Goal: Information Seeking & Learning: Learn about a topic

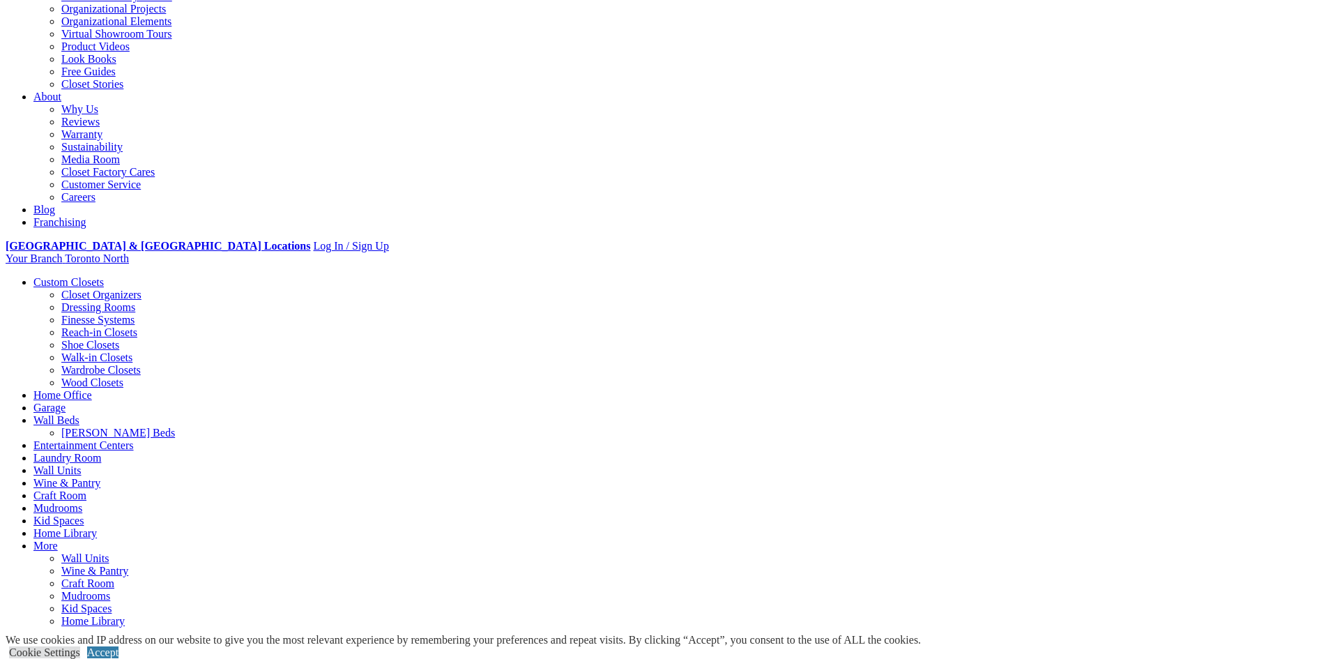
scroll to position [349, 0]
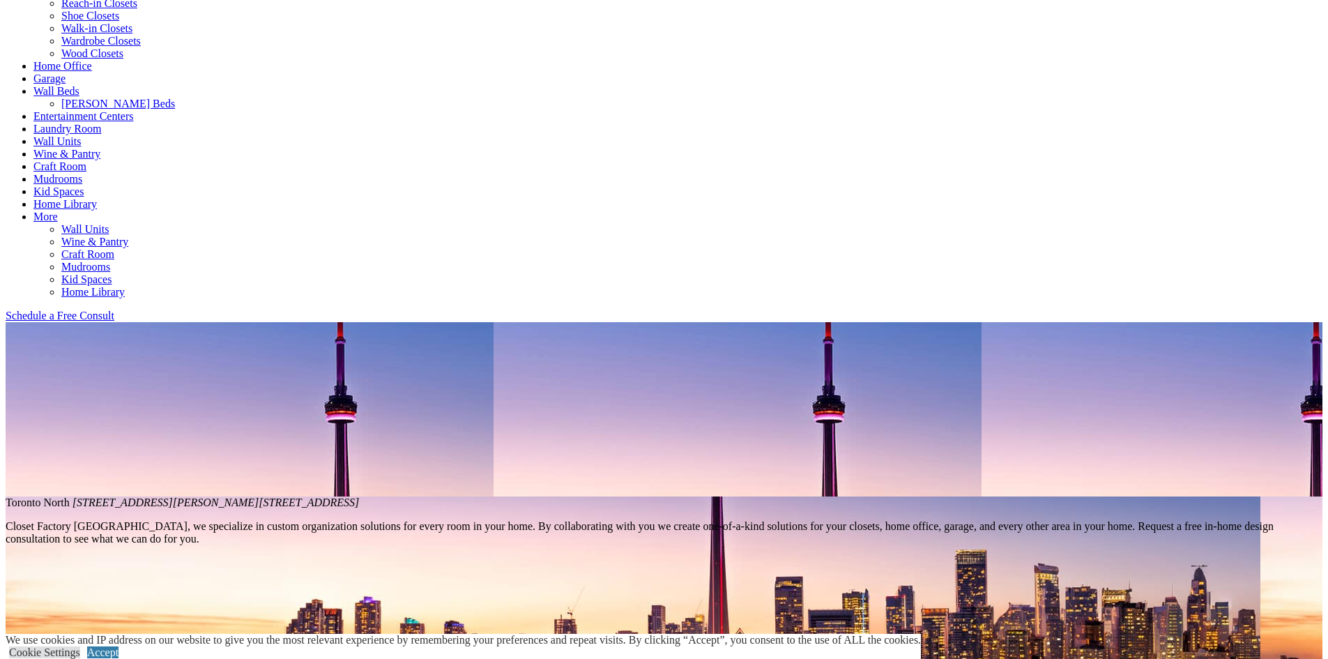
scroll to position [209, 0]
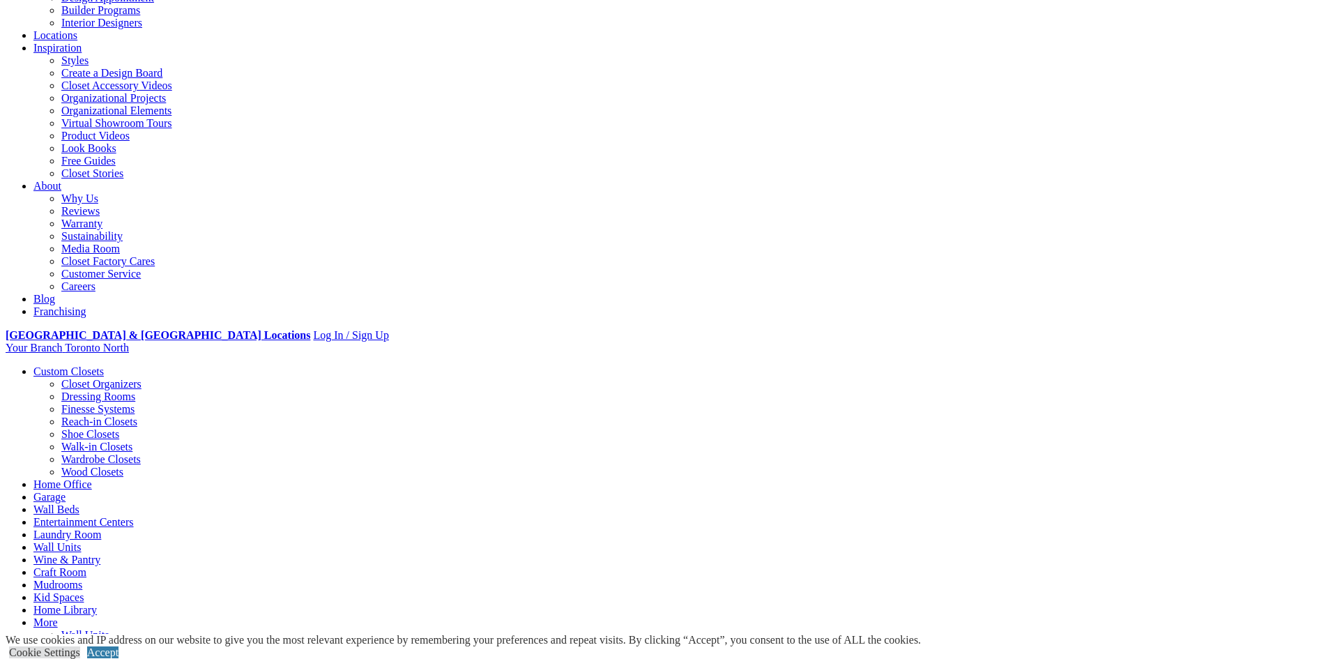
click at [142, 378] on link "Closet Organizers" at bounding box center [101, 384] width 80 height 12
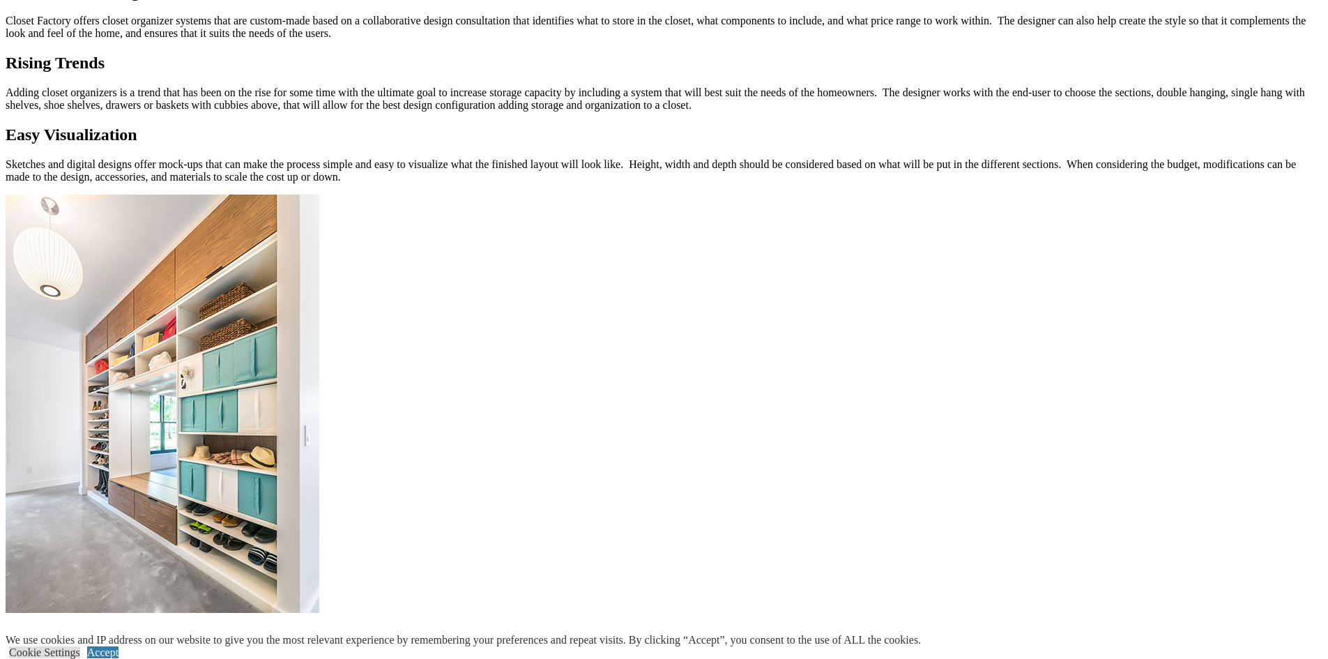
scroll to position [1046, 0]
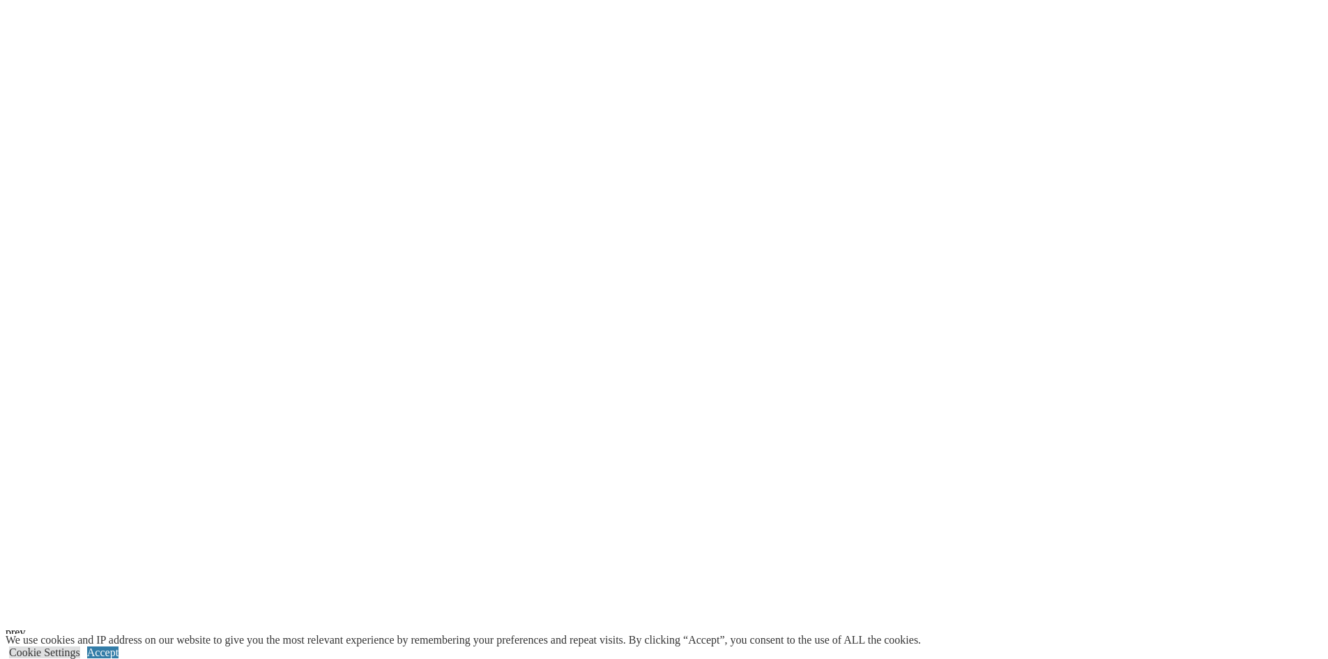
scroll to position [3485, 0]
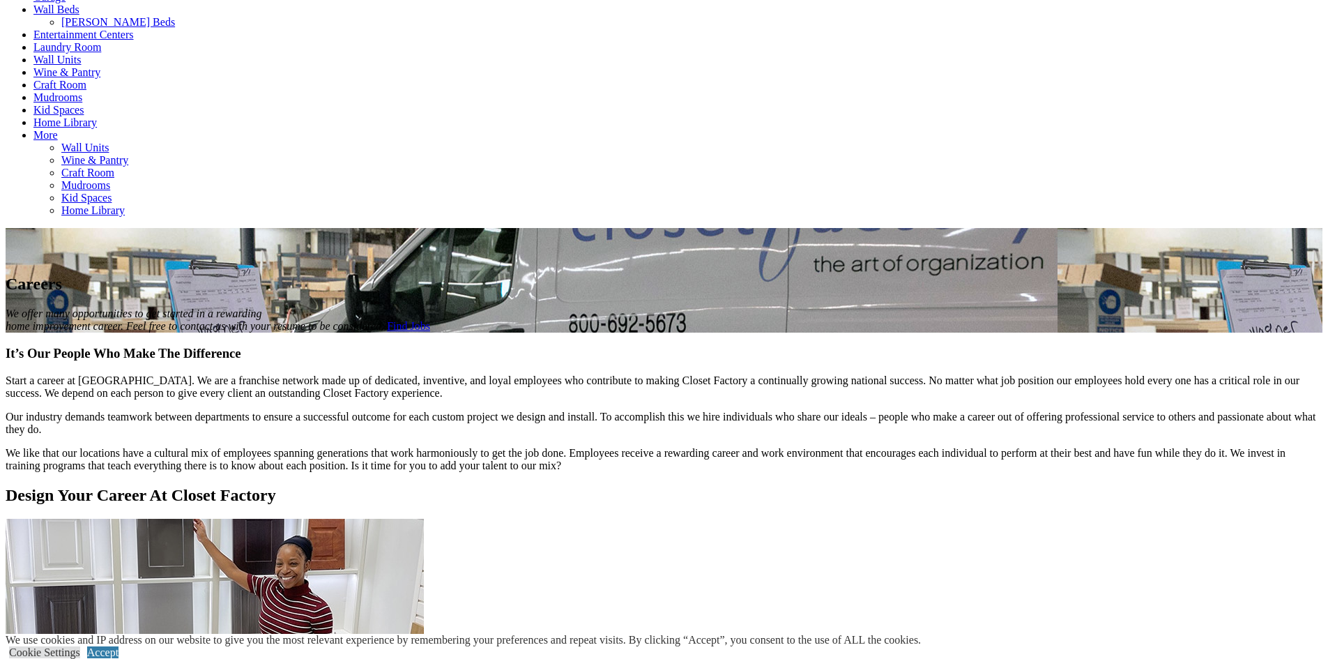
scroll to position [558, 0]
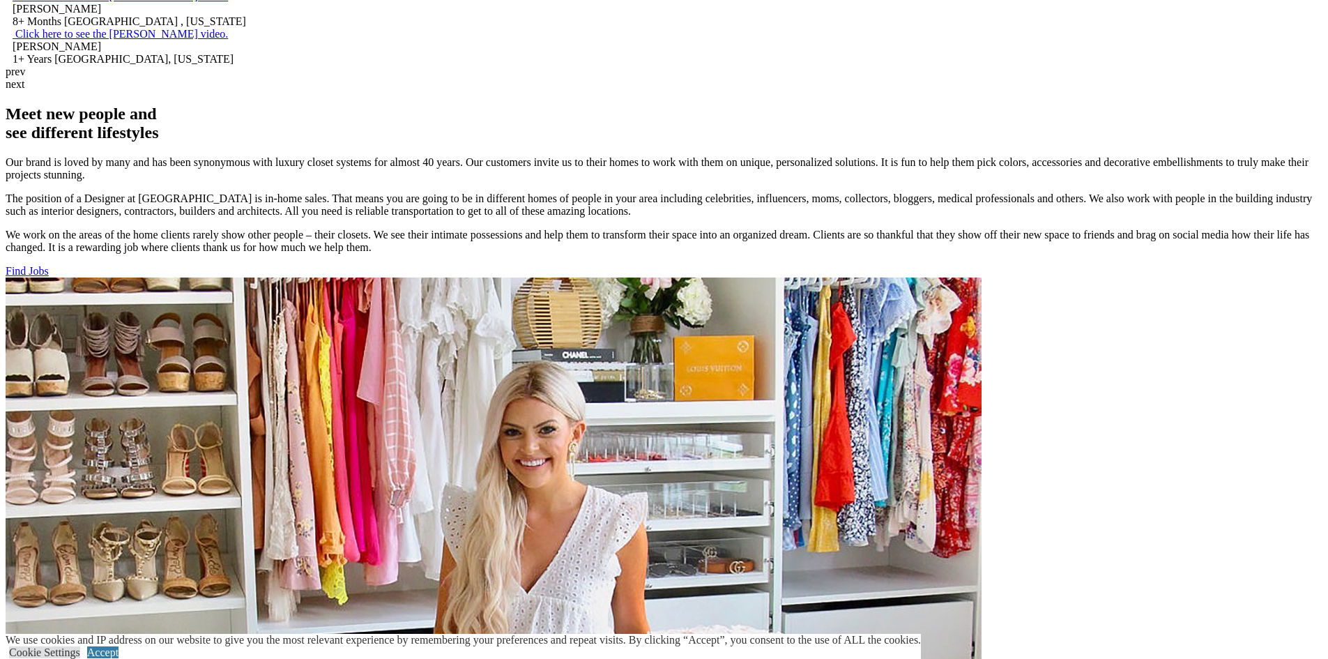
scroll to position [1394, 0]
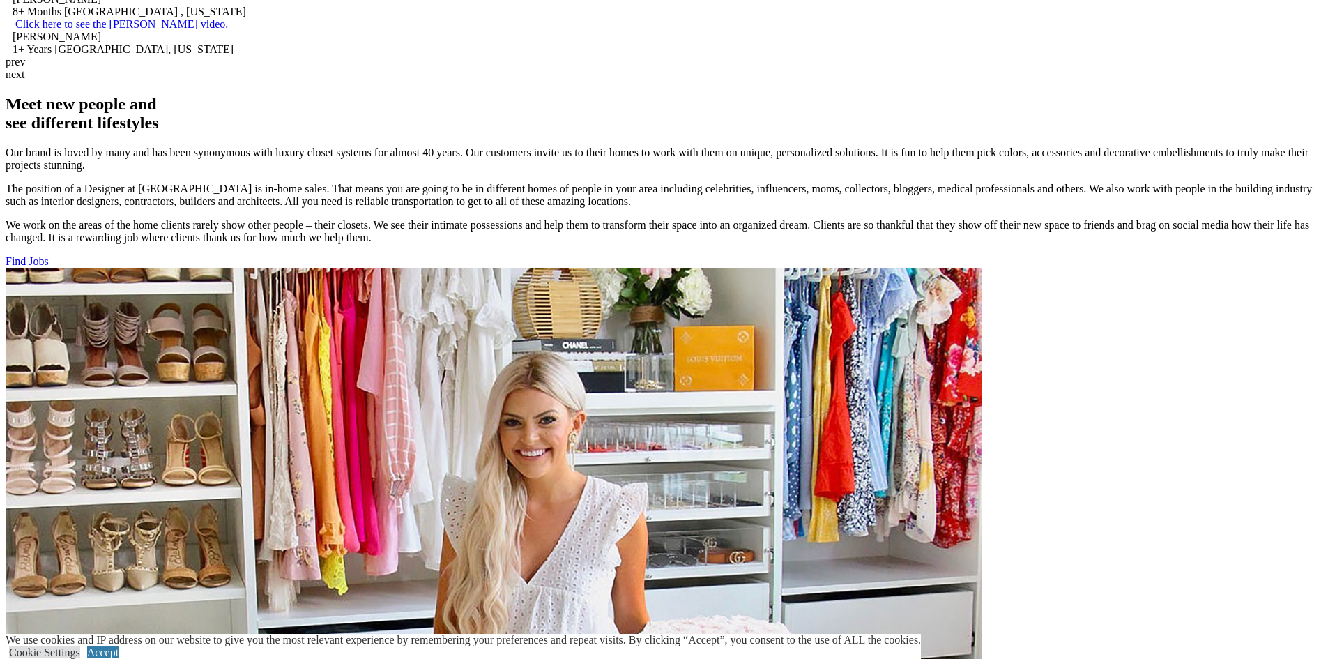
drag, startPoint x: 1063, startPoint y: 506, endPoint x: 1083, endPoint y: 528, distance: 29.1
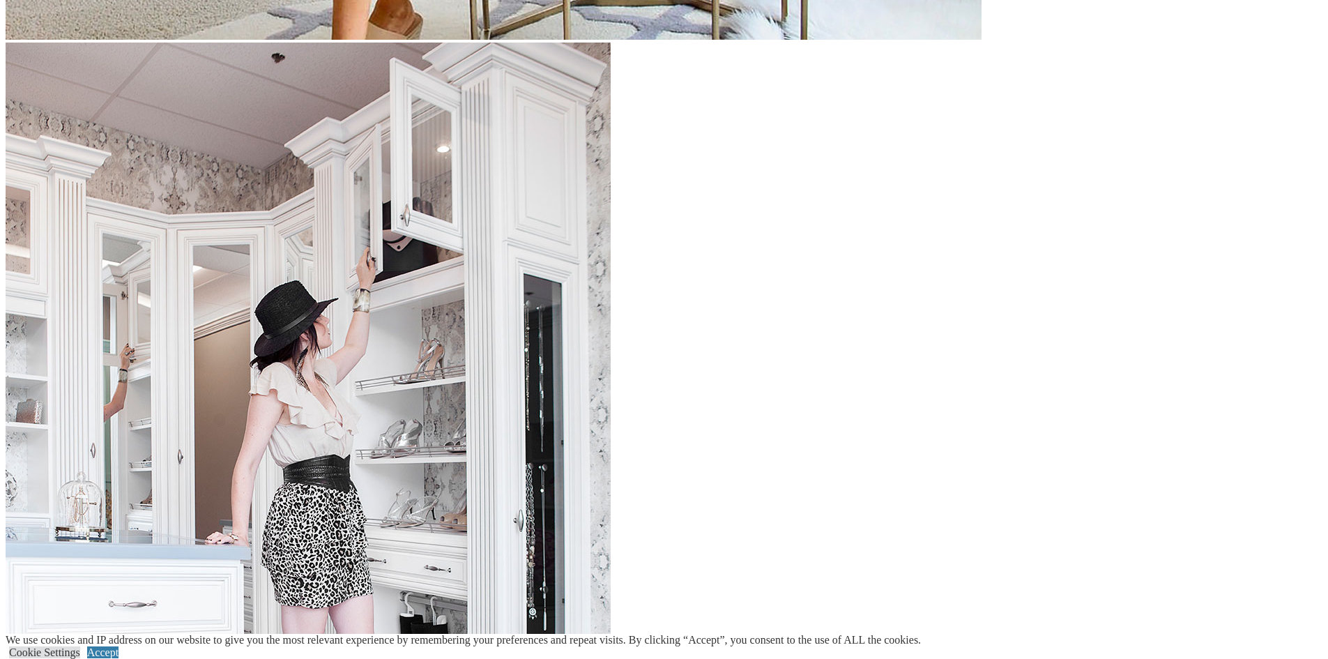
scroll to position [2370, 0]
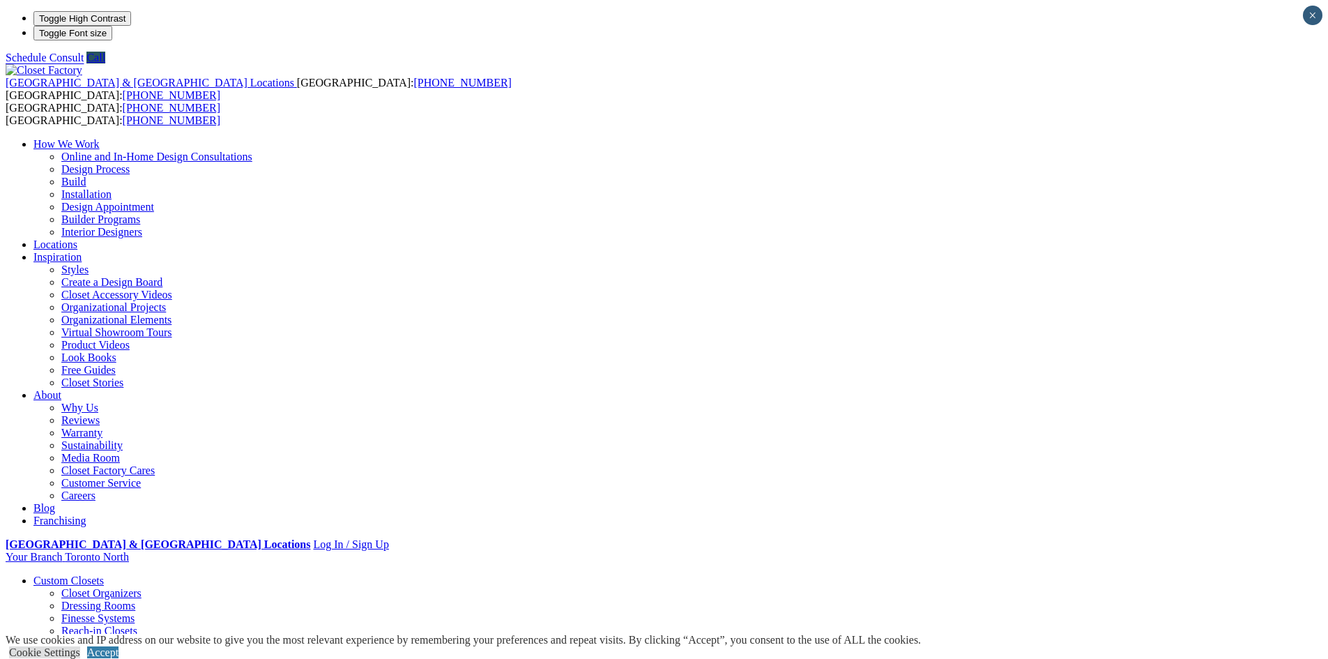
type input "*"
type input "******"
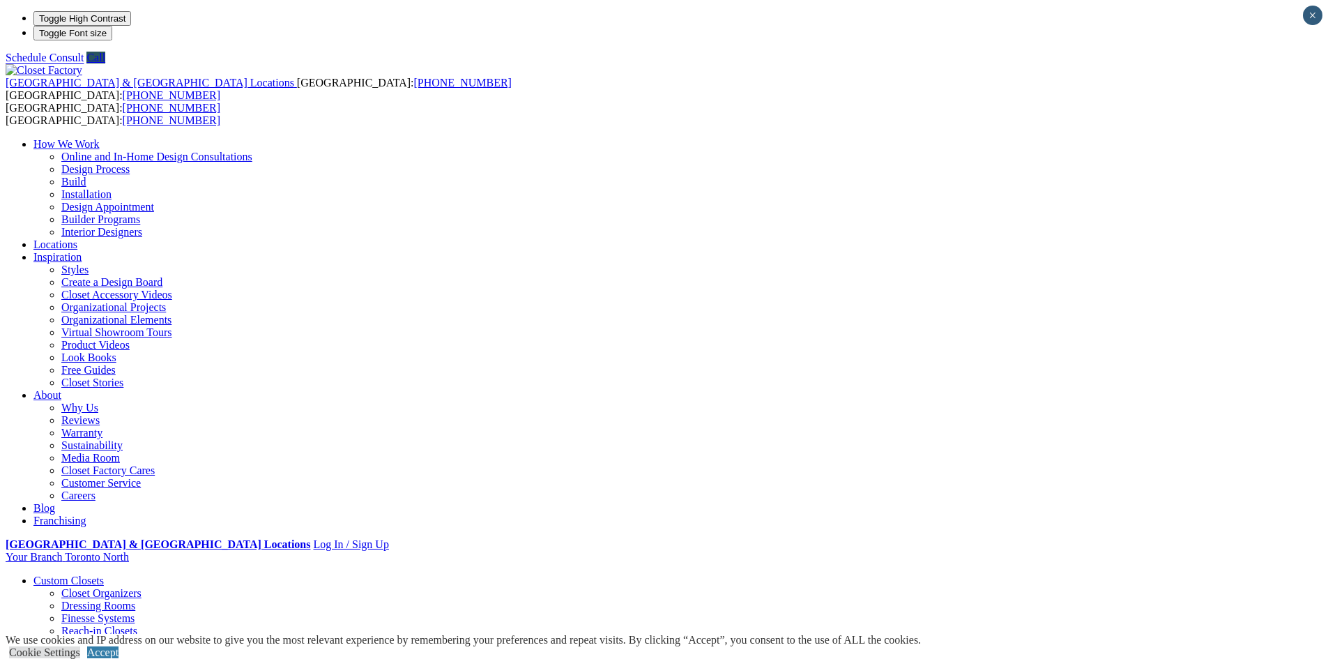
drag, startPoint x: 673, startPoint y: 237, endPoint x: 584, endPoint y: 222, distance: 90.4
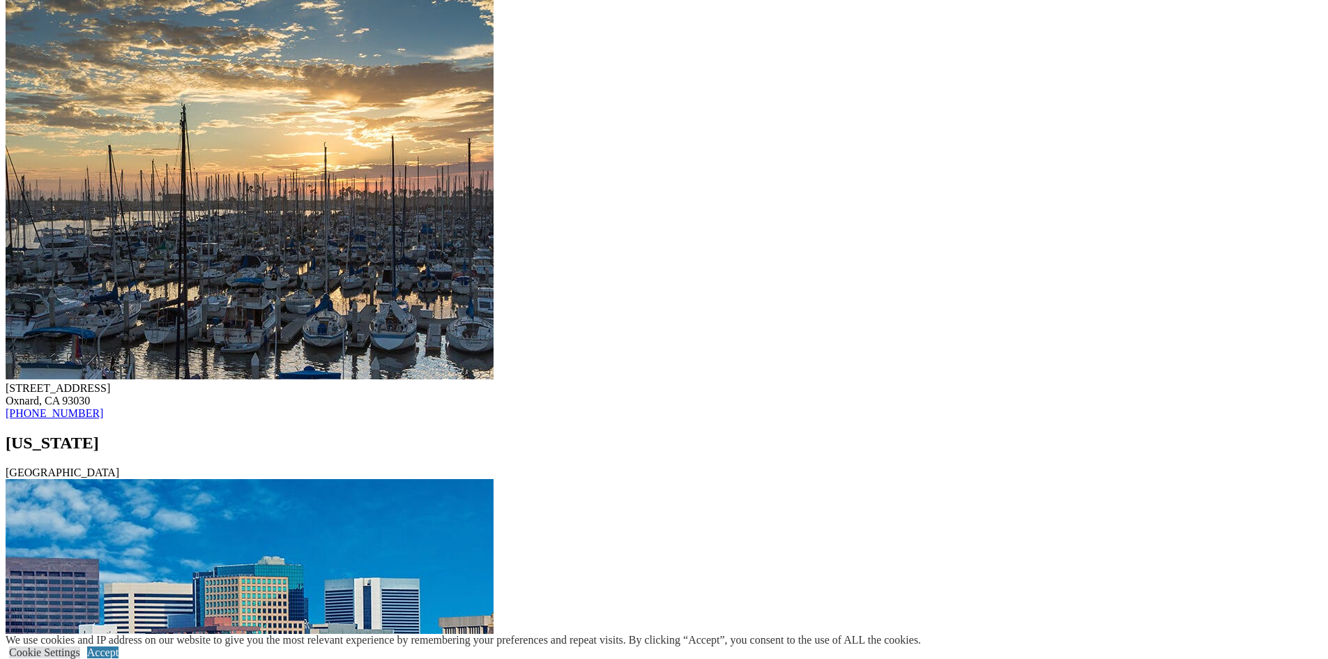
scroll to position [6180, 0]
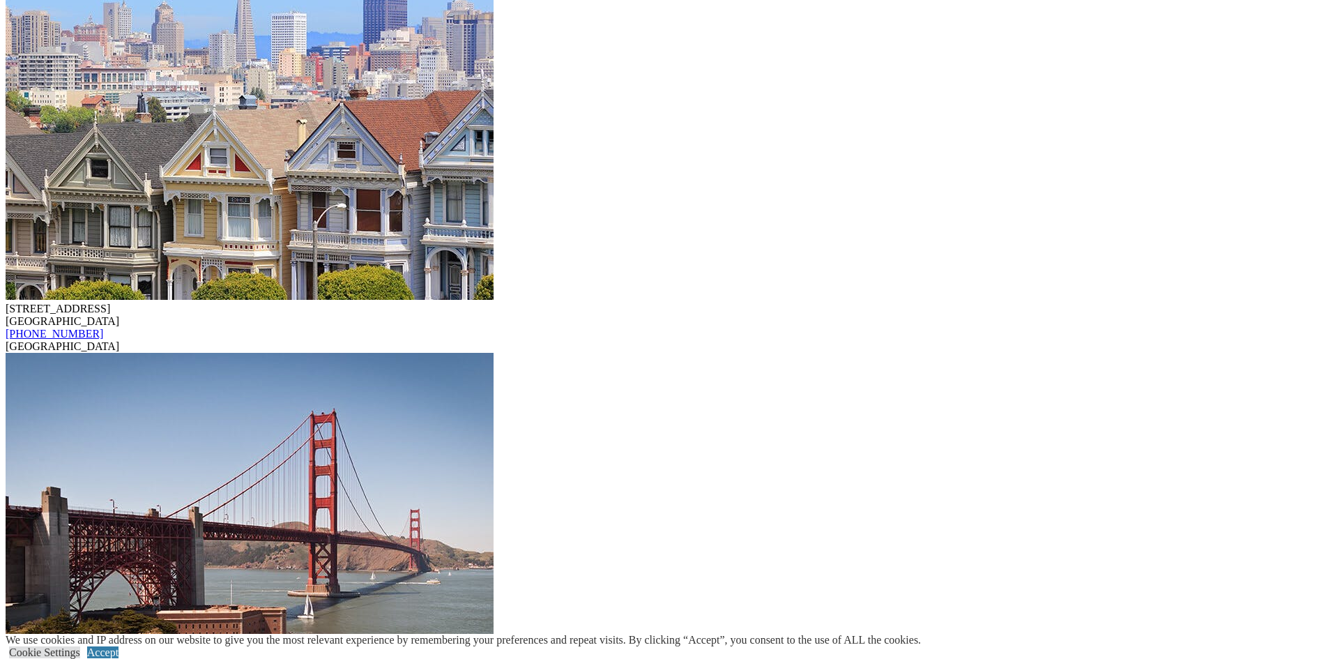
drag, startPoint x: 634, startPoint y: 437, endPoint x: 639, endPoint y: 428, distance: 10.0
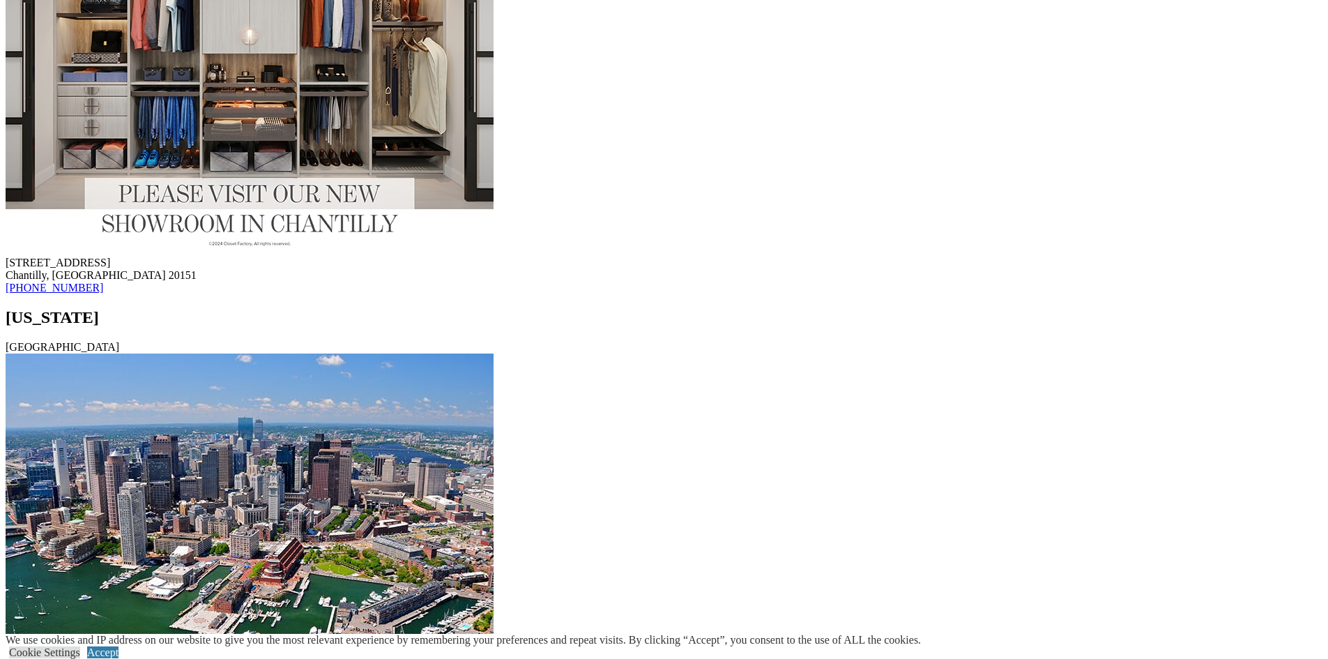
scroll to position [15460, 0]
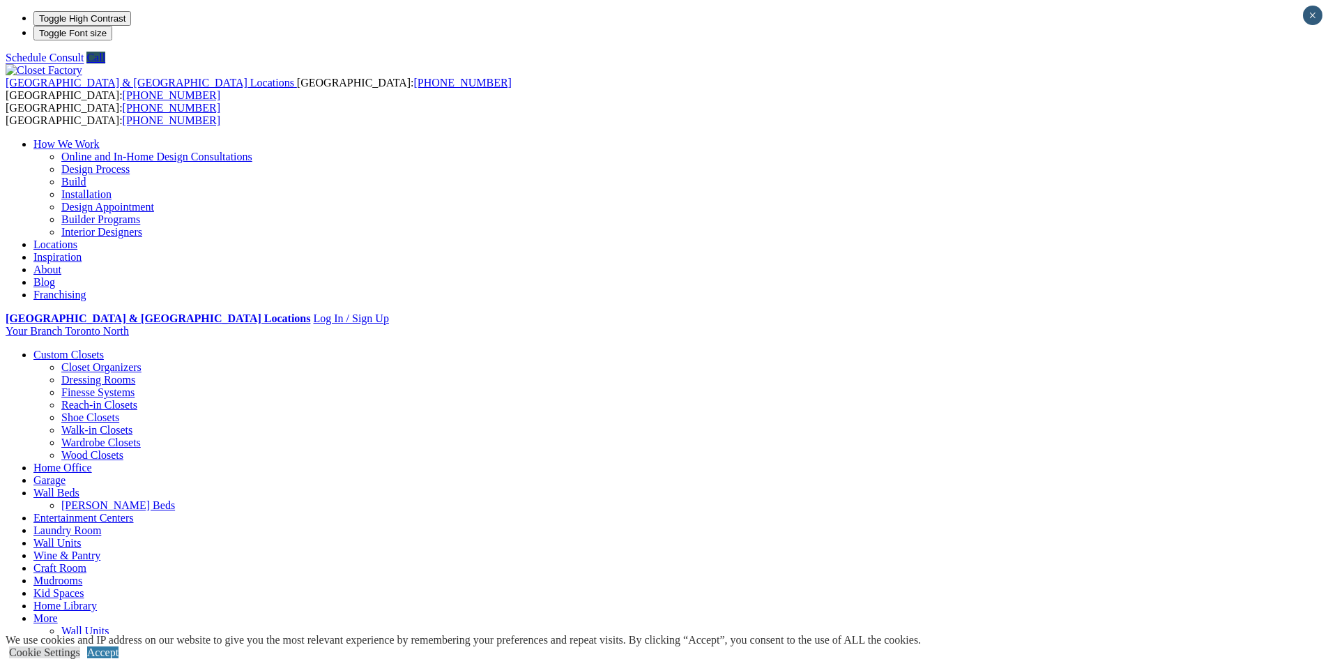
click at [86, 562] on link "Craft Room" at bounding box center [59, 568] width 53 height 12
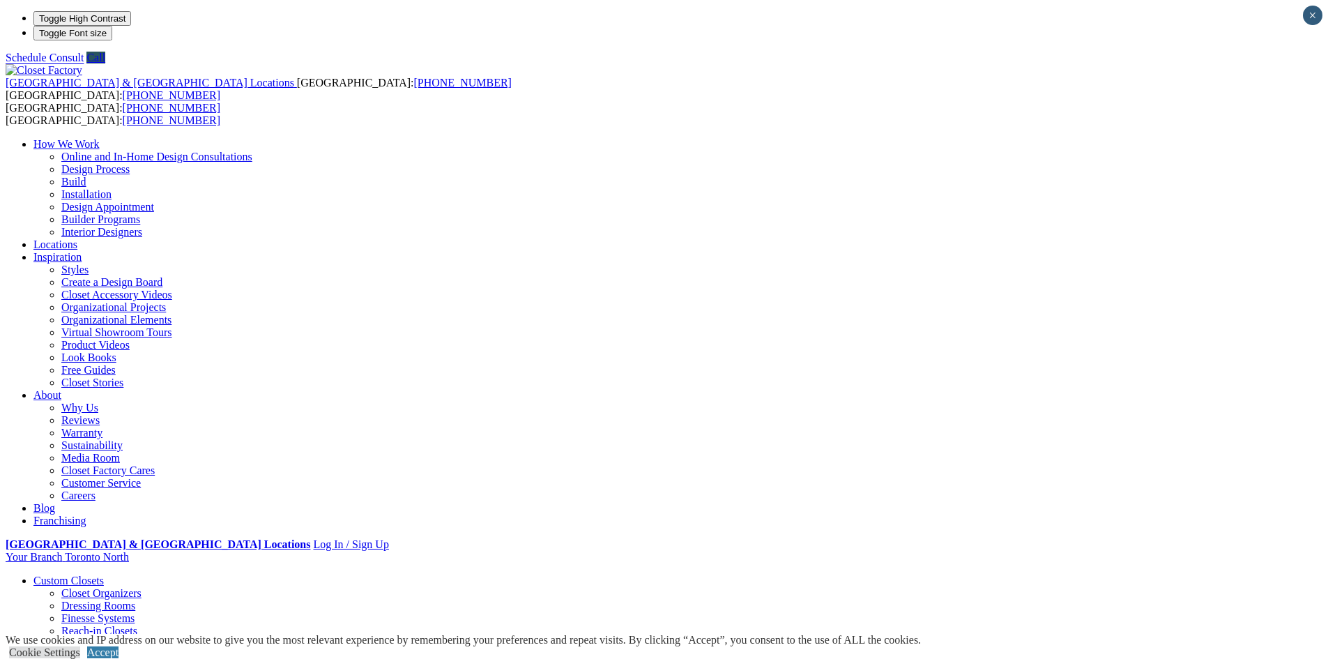
click at [100, 138] on link "How We Work" at bounding box center [66, 144] width 66 height 12
drag, startPoint x: 0, startPoint y: 0, endPoint x: 411, endPoint y: 29, distance: 412.3
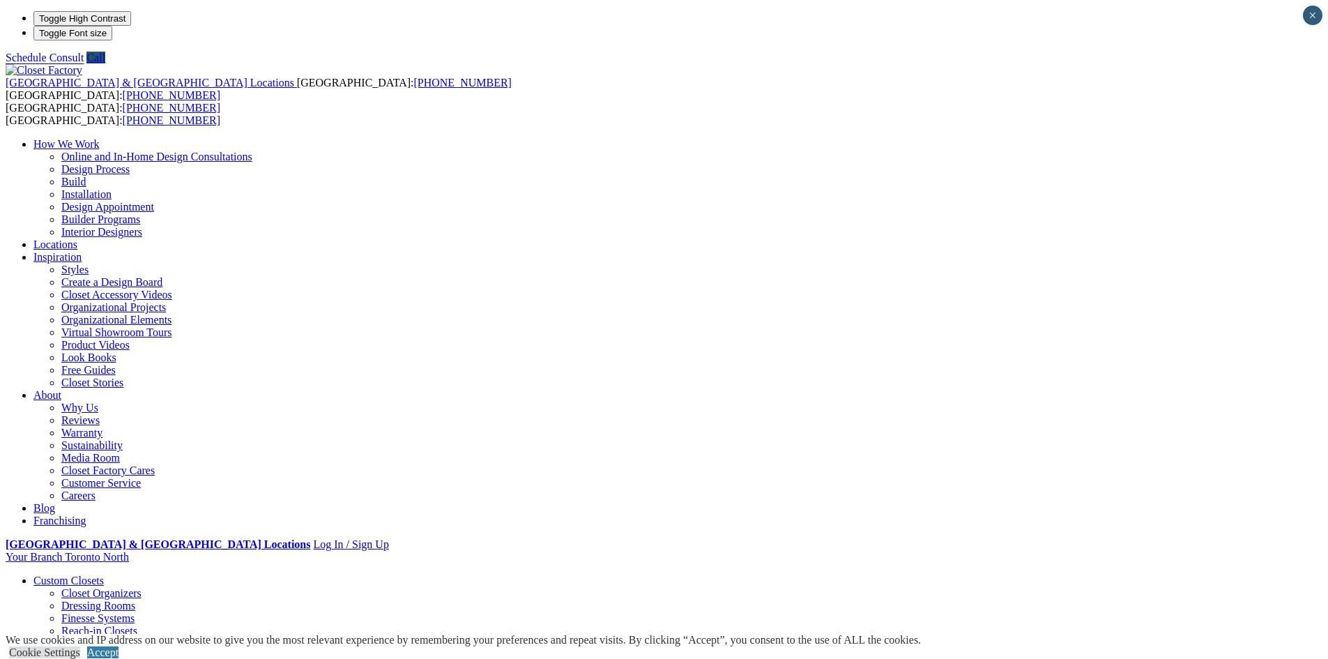
click at [100, 138] on link "How We Work" at bounding box center [66, 144] width 66 height 12
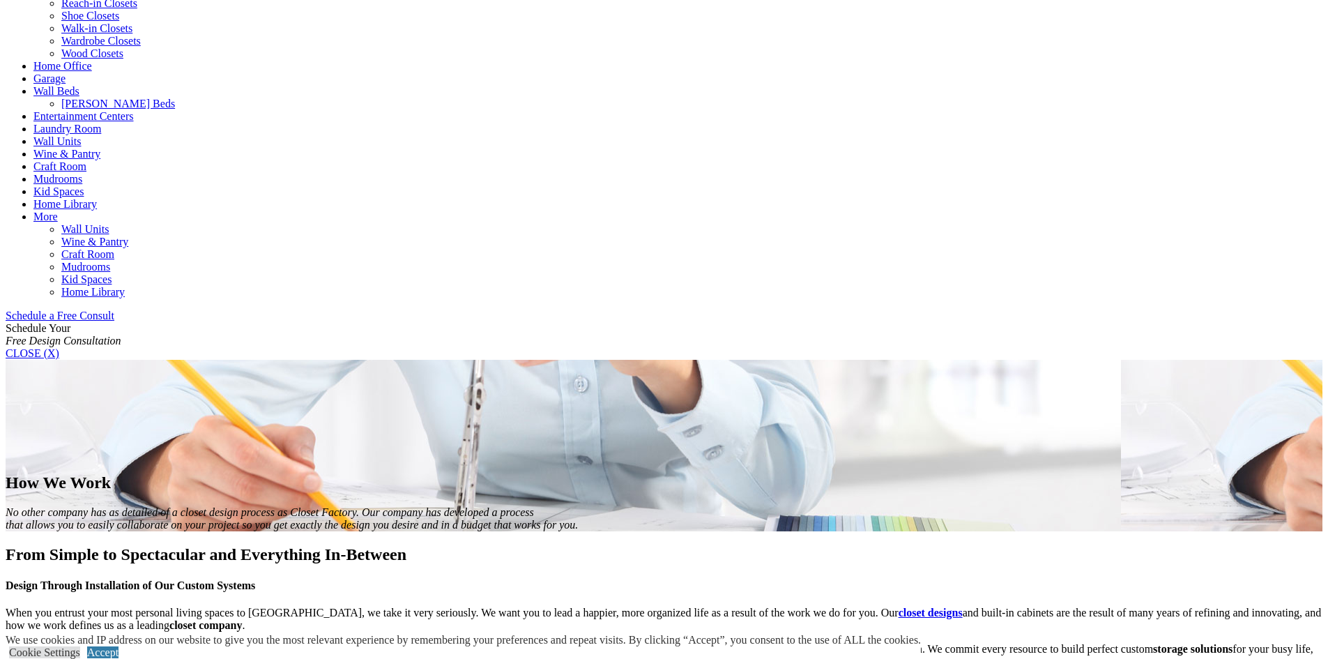
scroll to position [906, 0]
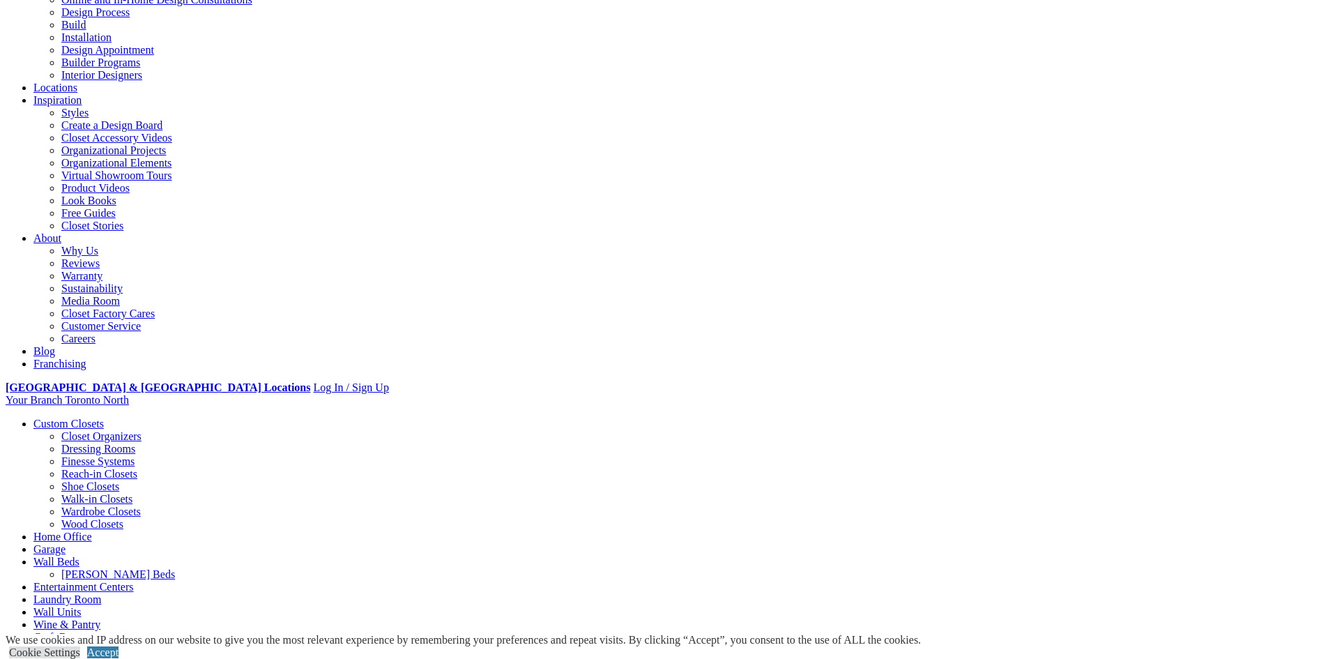
scroll to position [0, 0]
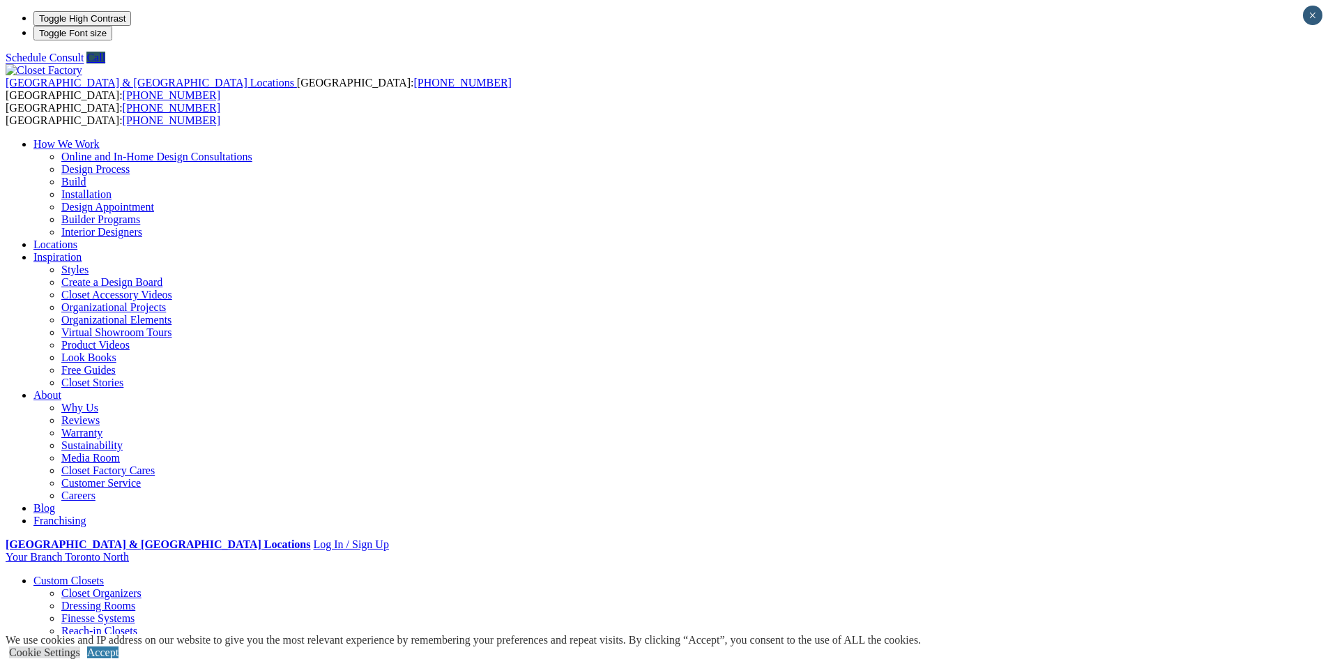
click at [86, 514] on link "Franchising" at bounding box center [59, 520] width 53 height 12
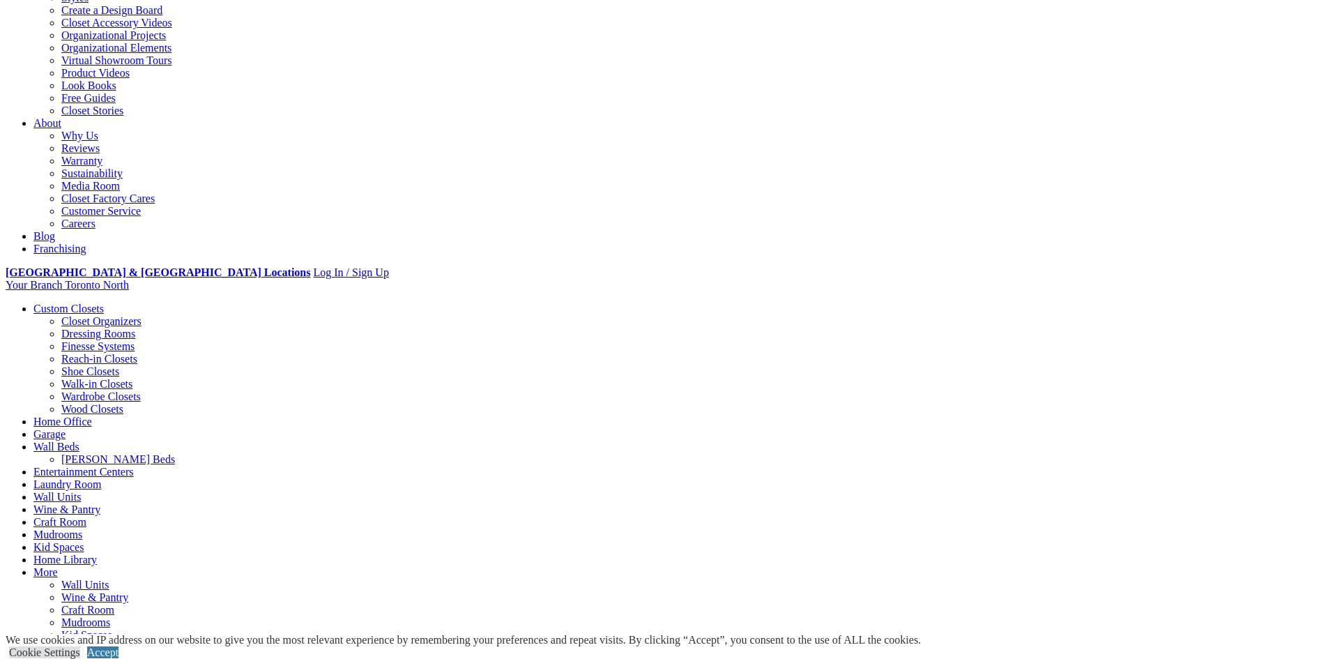
scroll to position [349, 0]
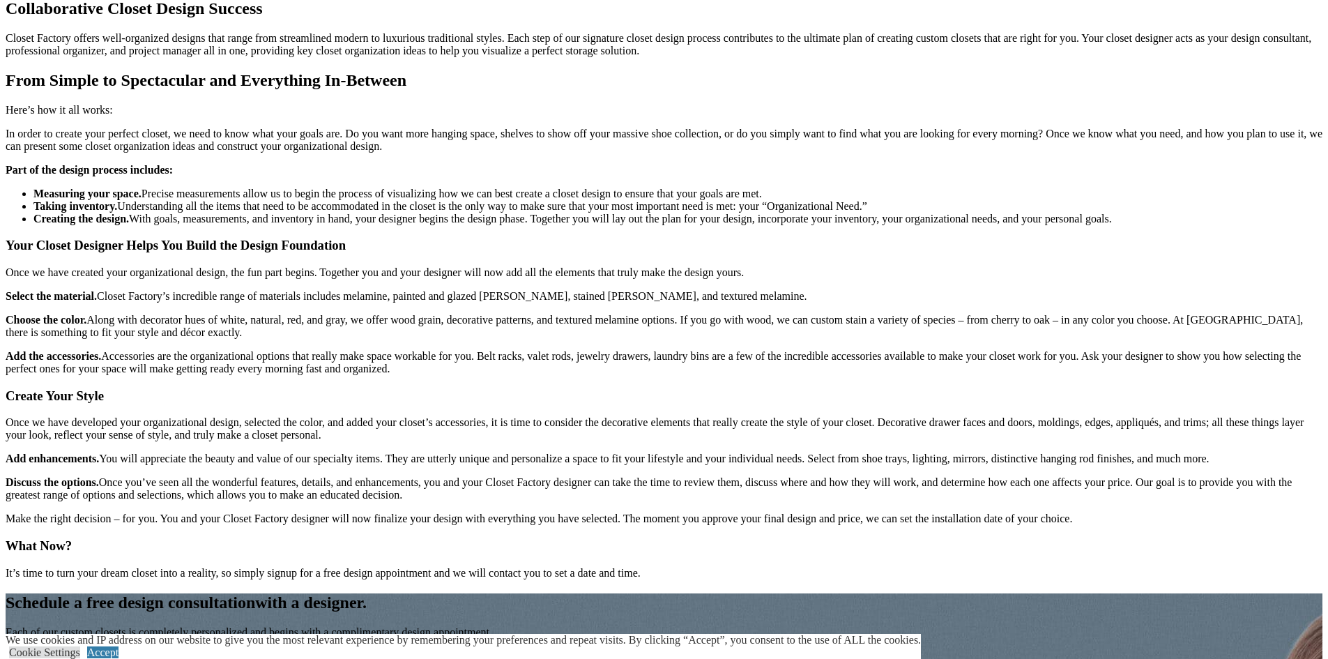
scroll to position [1115, 0]
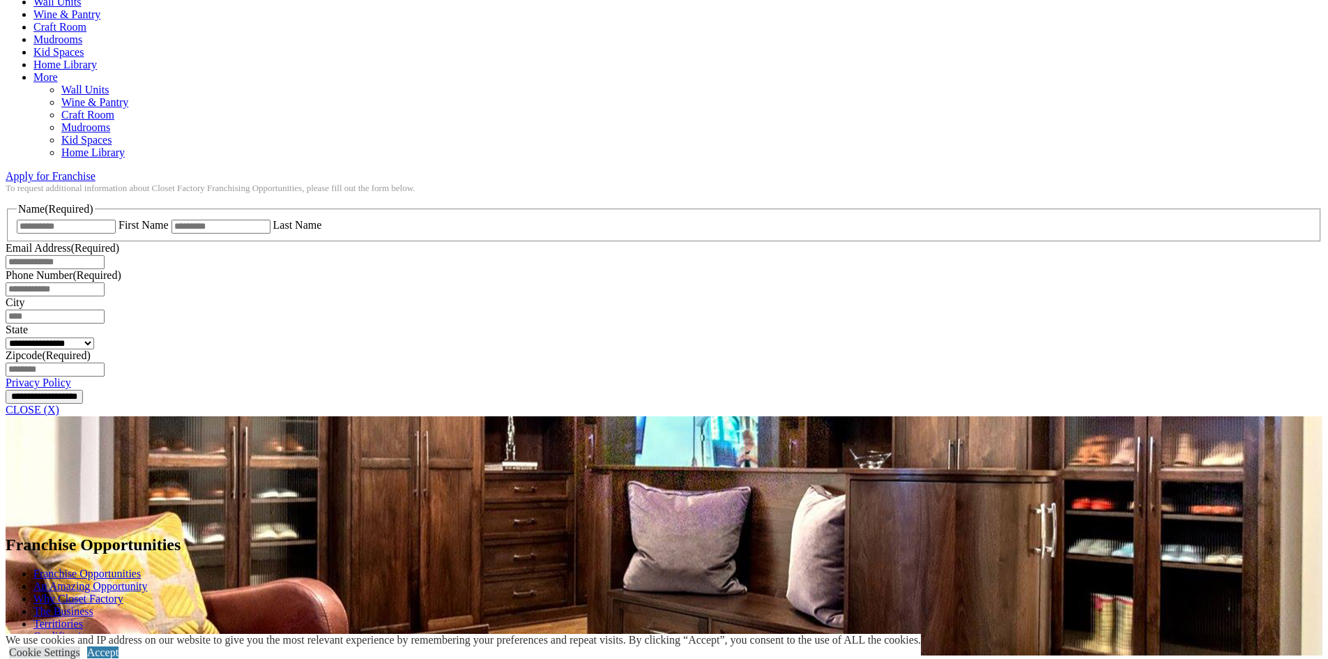
scroll to position [976, 0]
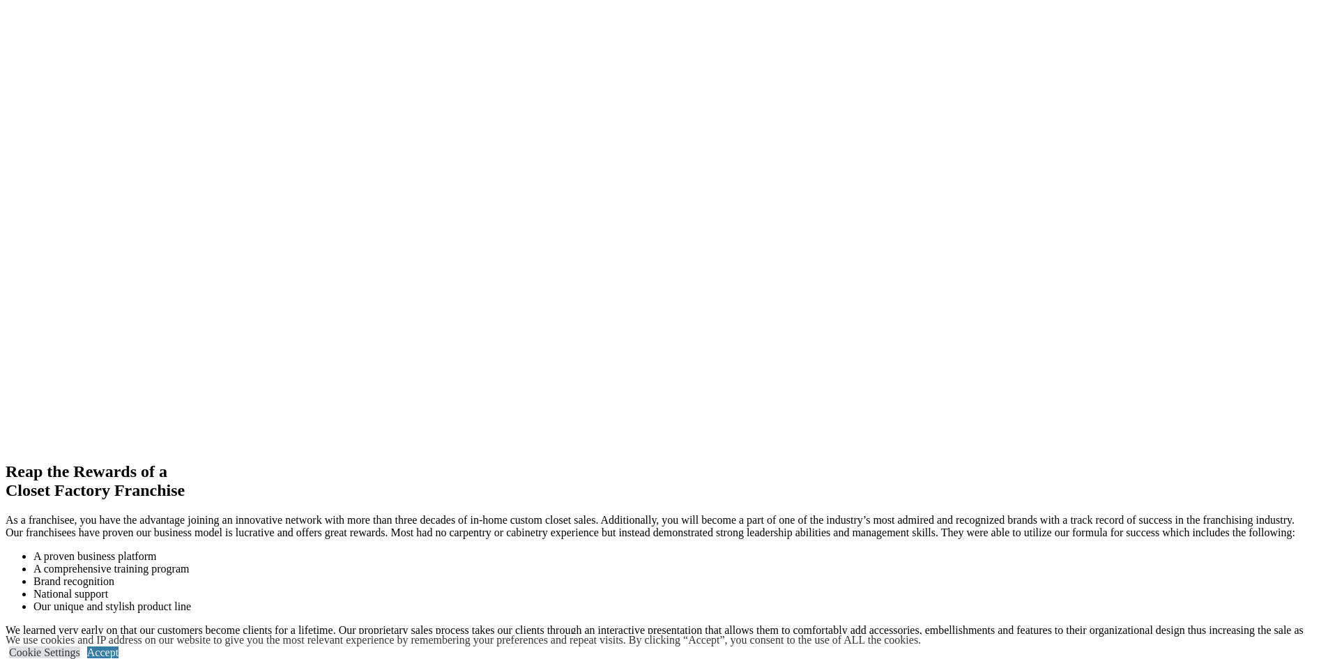
scroll to position [2997, 0]
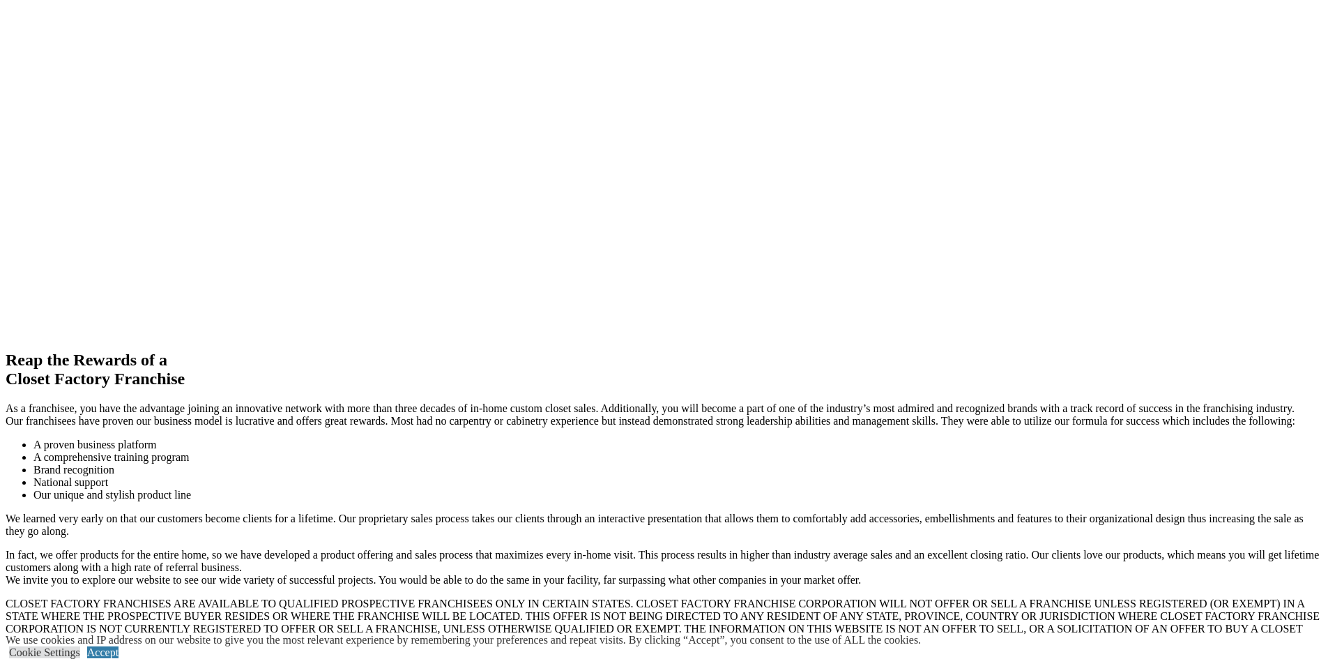
drag, startPoint x: 770, startPoint y: 498, endPoint x: 1292, endPoint y: 530, distance: 523.1
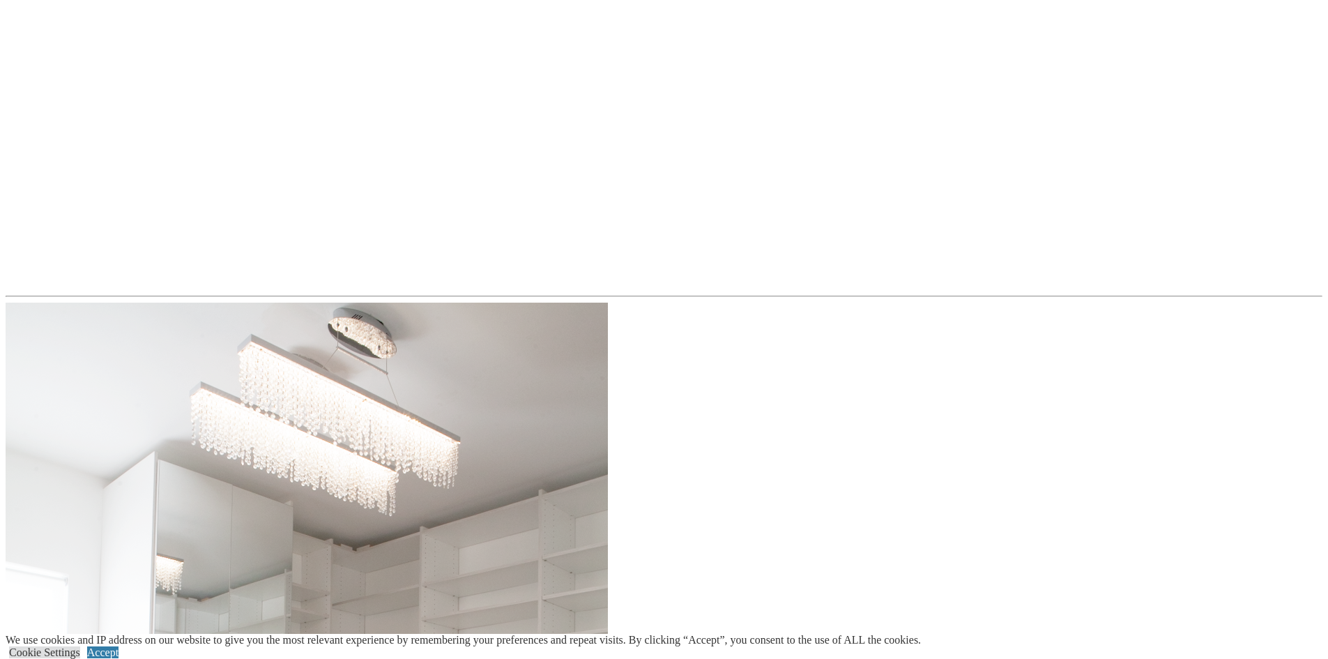
scroll to position [4392, 0]
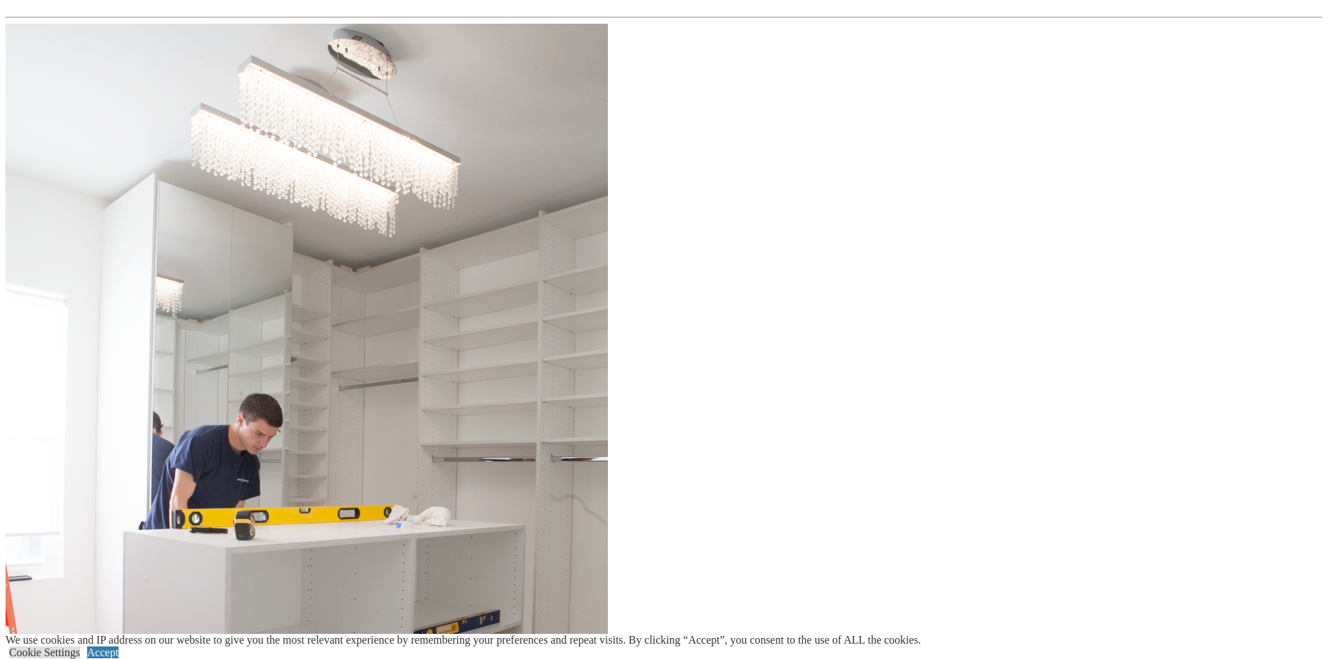
drag, startPoint x: 976, startPoint y: 516, endPoint x: 484, endPoint y: 175, distance: 598.1
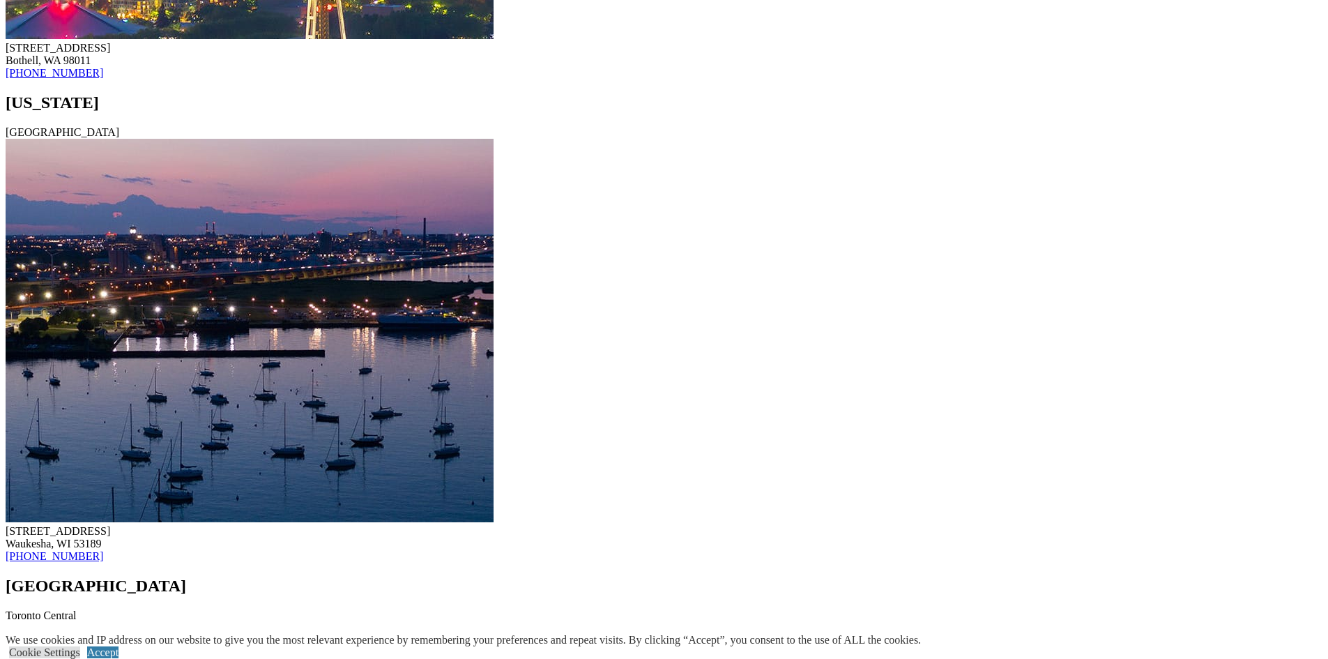
scroll to position [15460, 0]
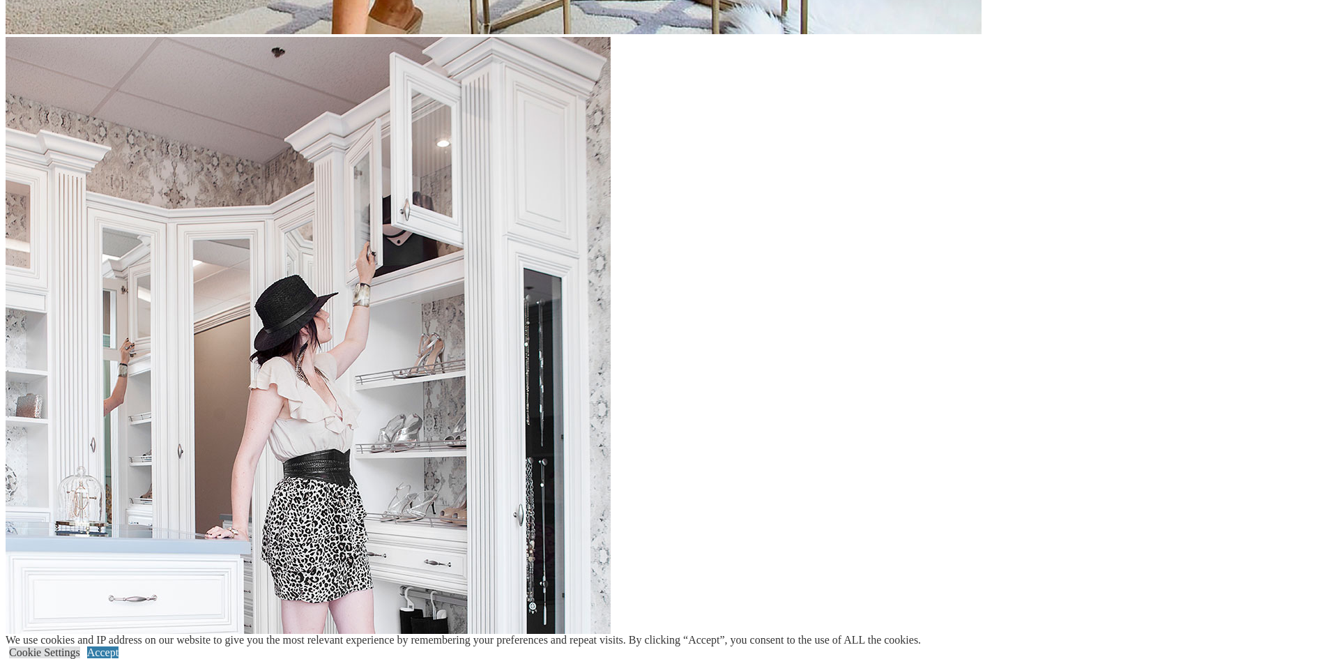
scroll to position [2370, 0]
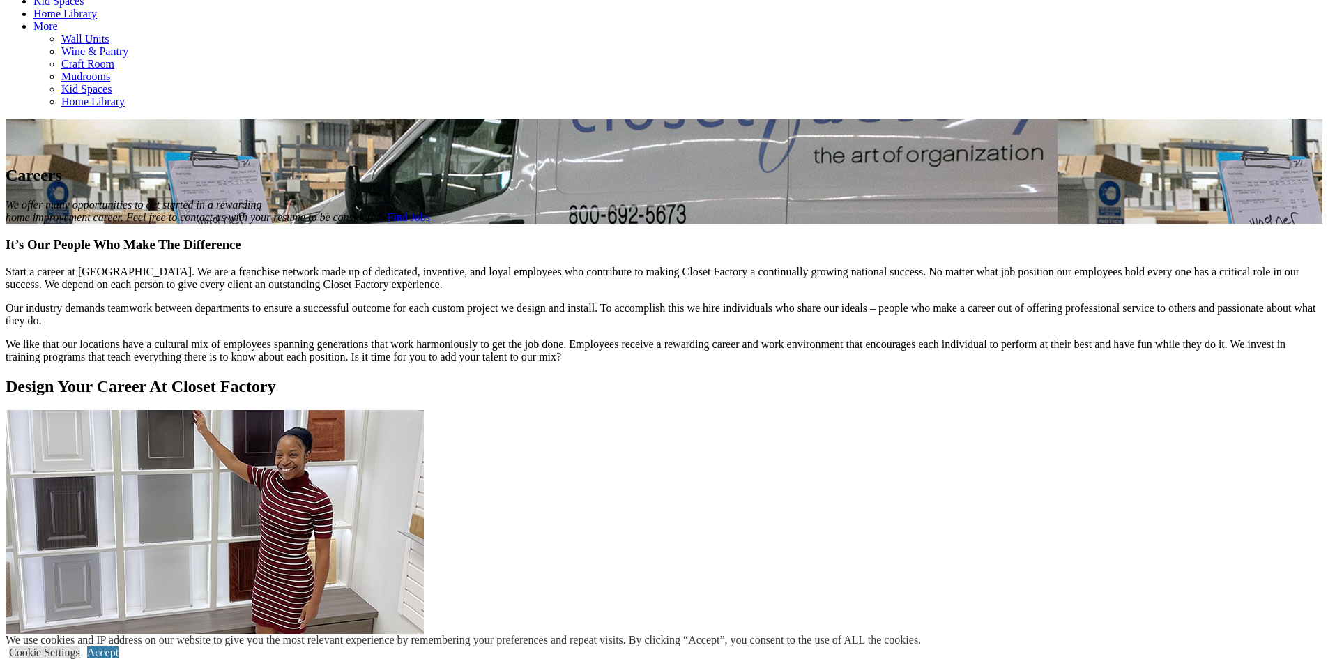
scroll to position [808, 0]
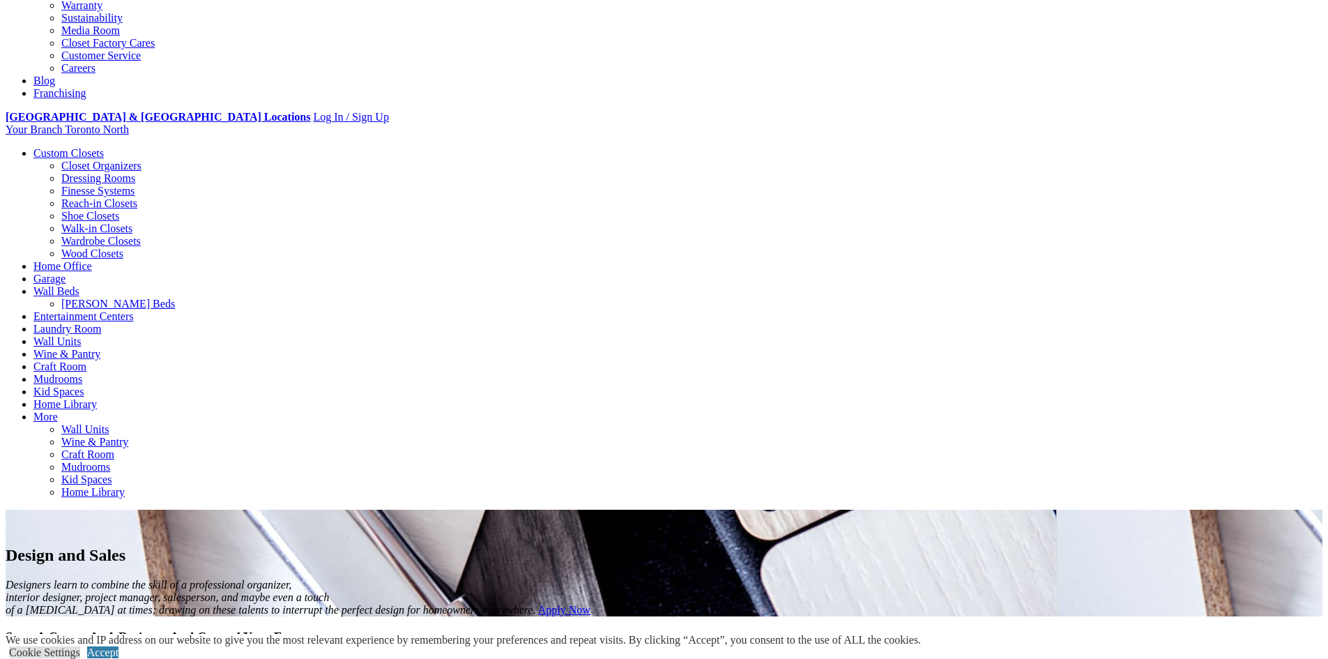
scroll to position [455, 0]
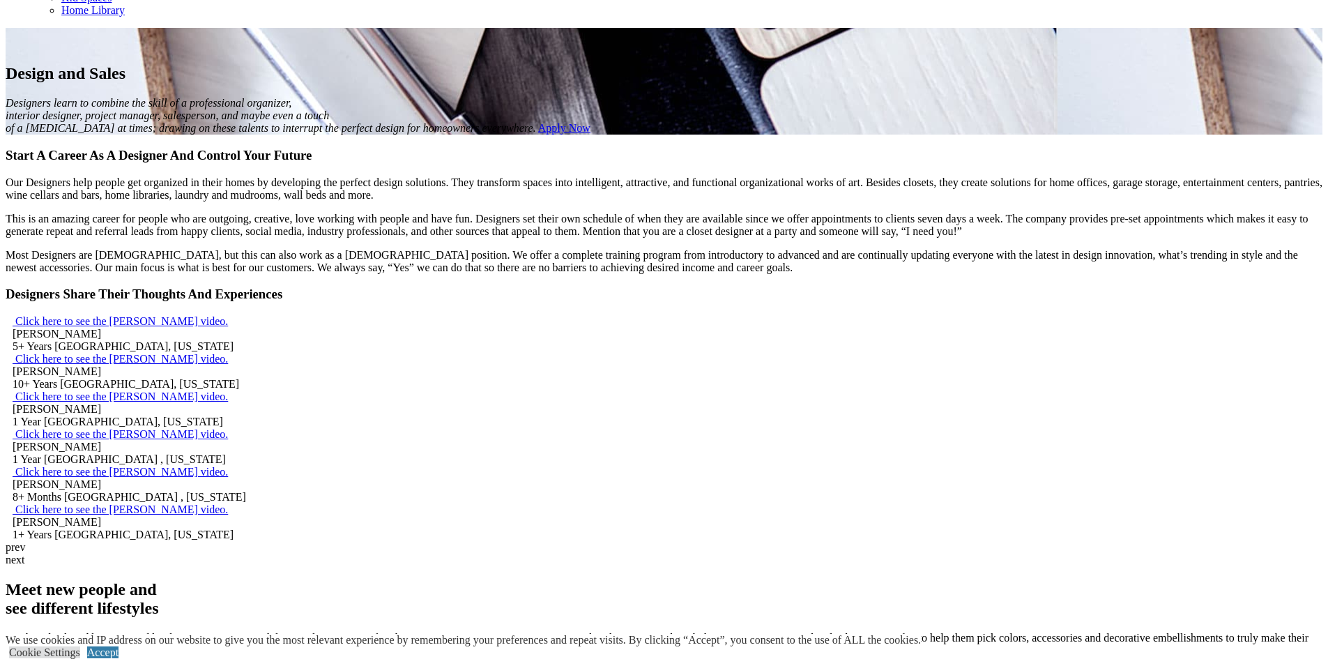
scroll to position [1013, 0]
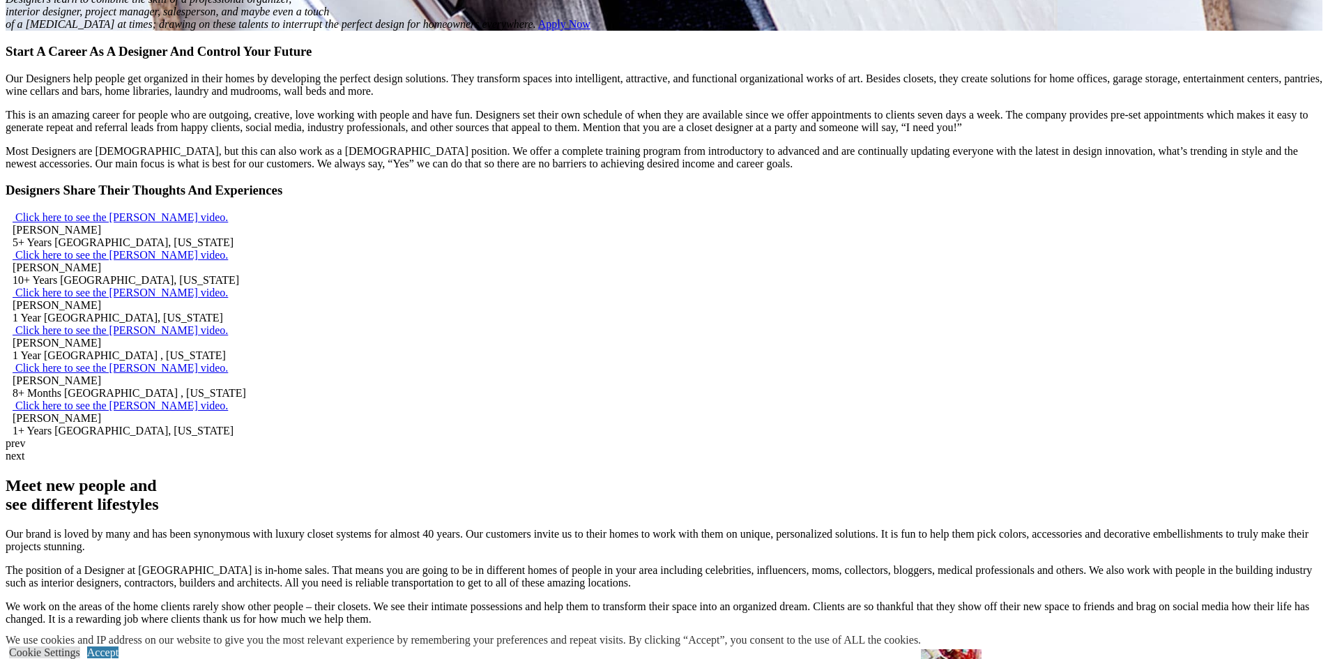
click at [49, 636] on link "Find Jobs" at bounding box center [27, 642] width 43 height 12
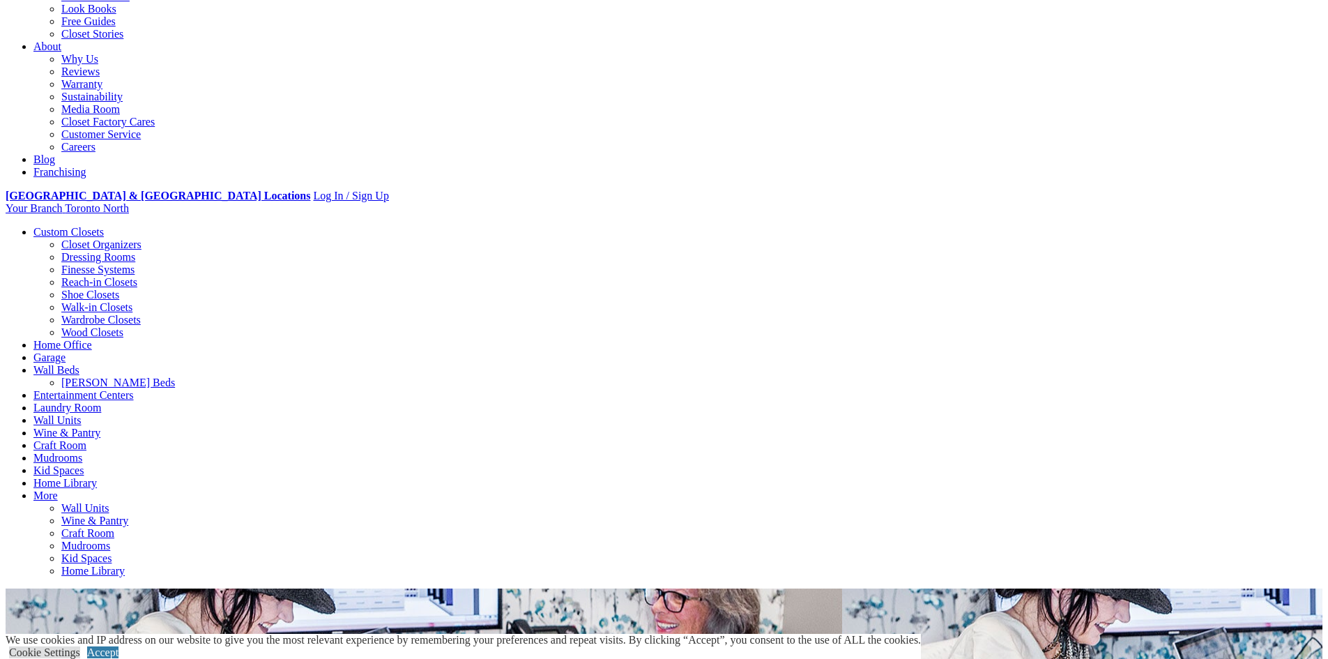
scroll to position [139, 0]
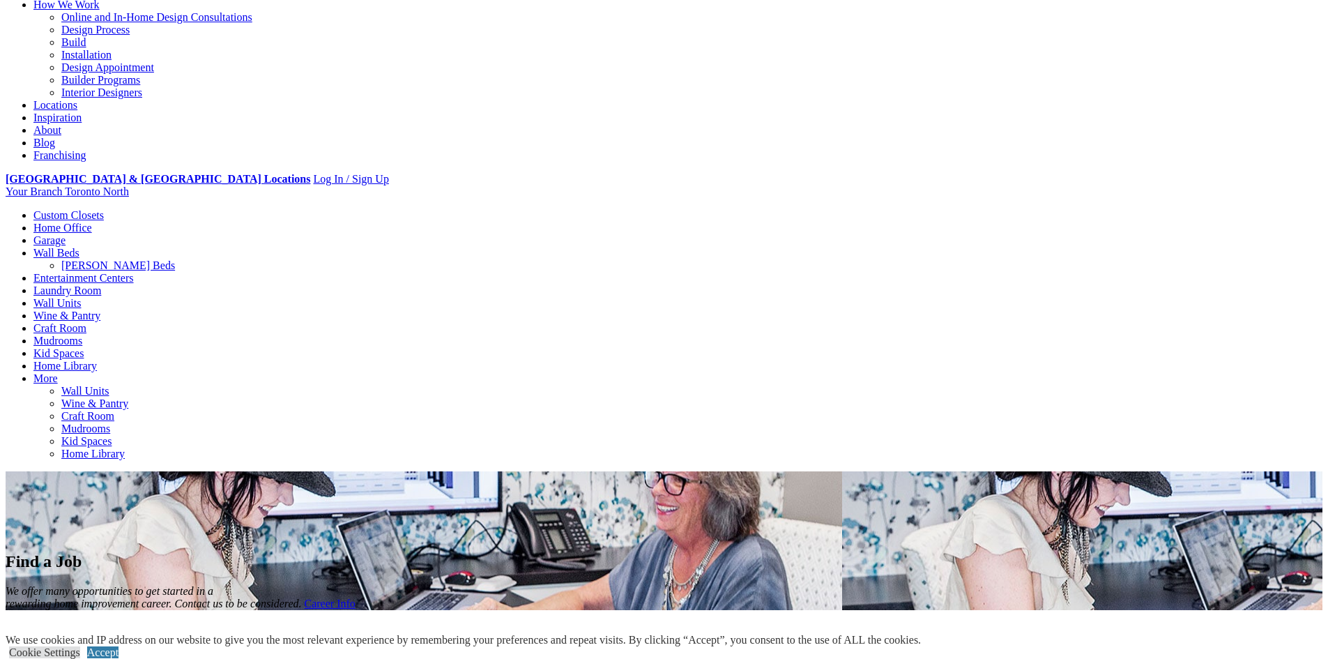
click at [252, 23] on link "Online and In-Home Design Consultations" at bounding box center [156, 17] width 191 height 12
click at [130, 36] on link "Design Process" at bounding box center [95, 30] width 68 height 12
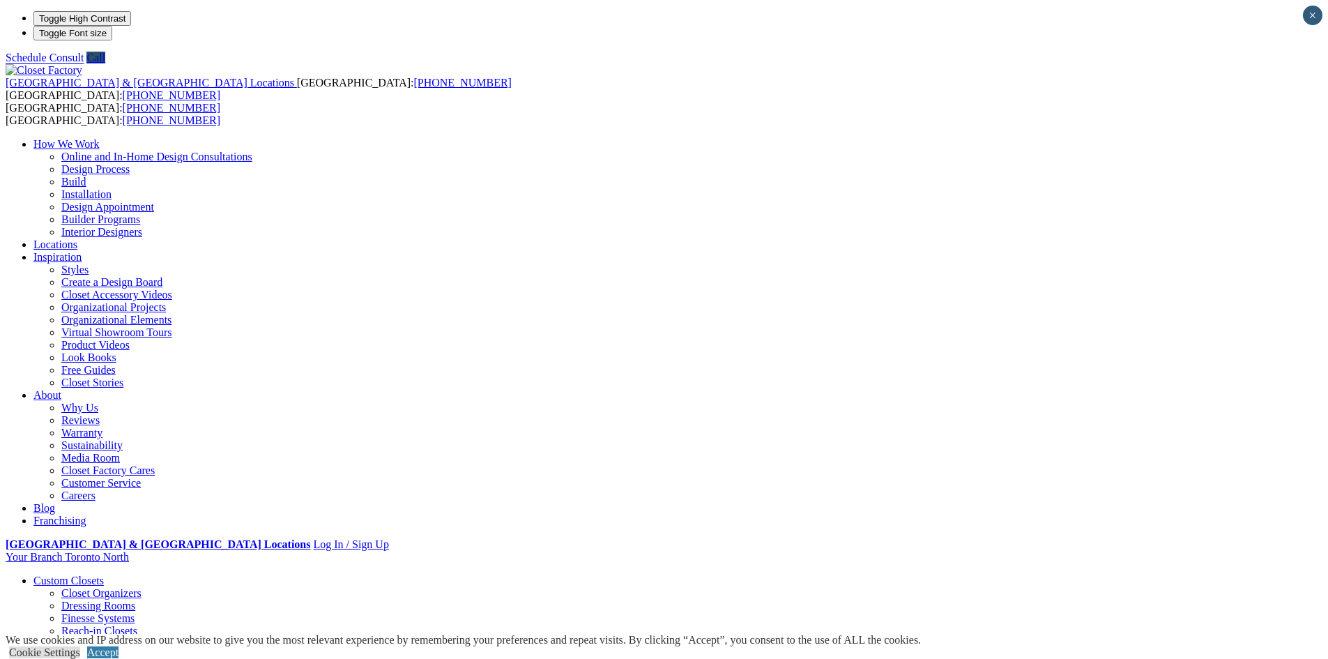
scroll to position [349, 0]
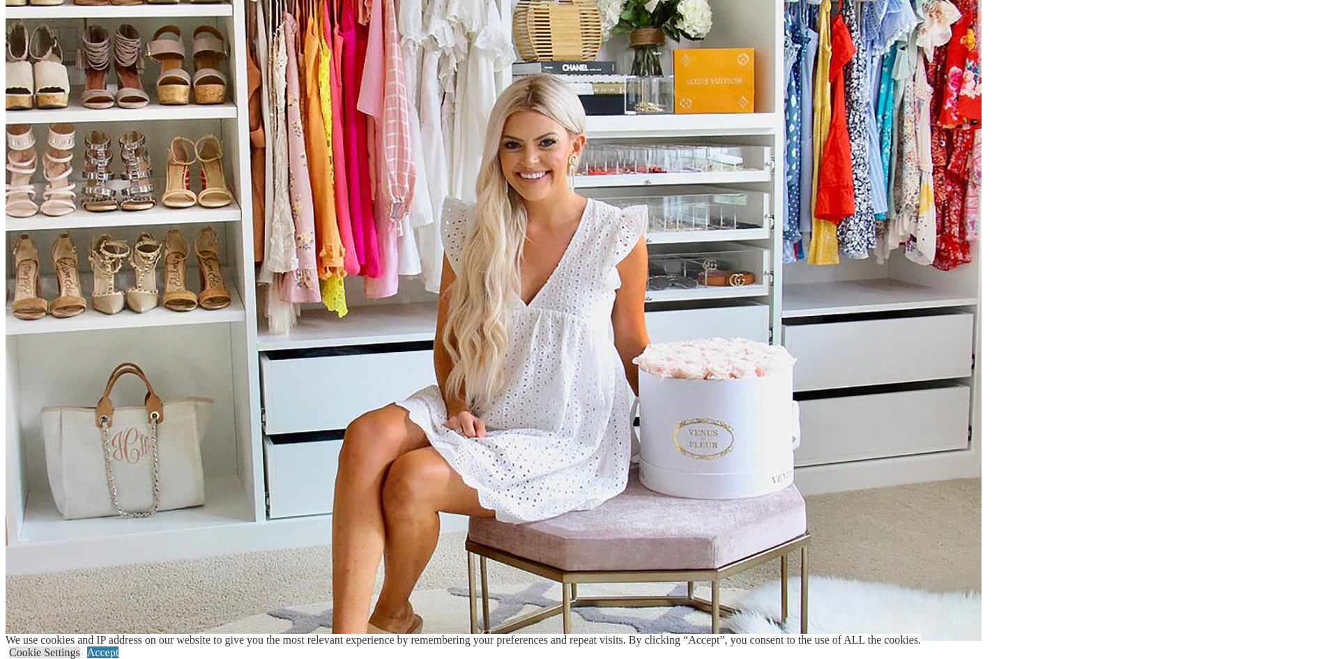
scroll to position [1673, 0]
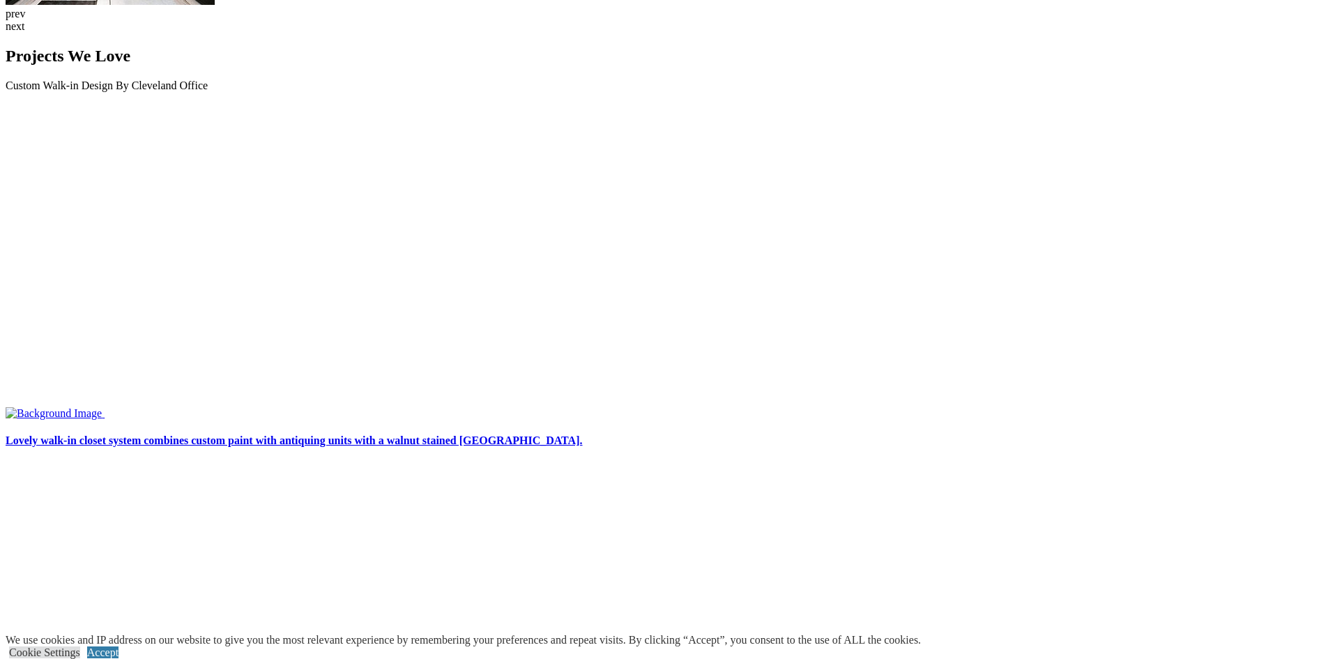
scroll to position [3485, 0]
